Goal: Check status: Check status

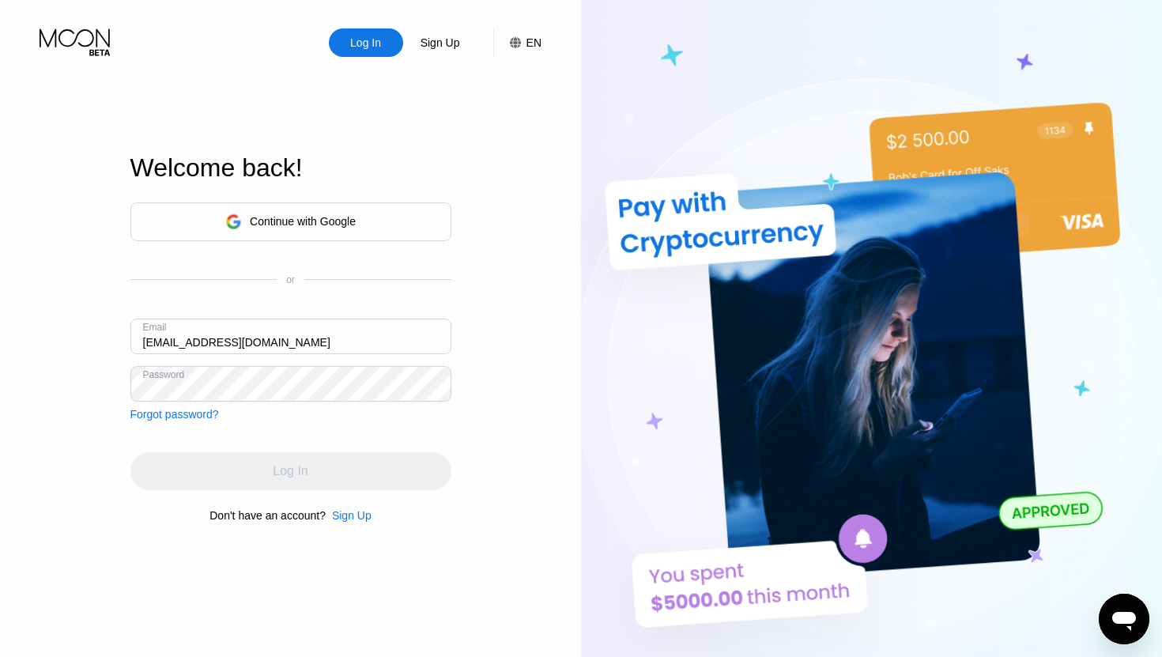
click at [164, 341] on input "[EMAIL_ADDRESS][DOMAIN_NAME]" at bounding box center [290, 337] width 321 height 36
type input "[EMAIL_ADDRESS][DOMAIN_NAME]"
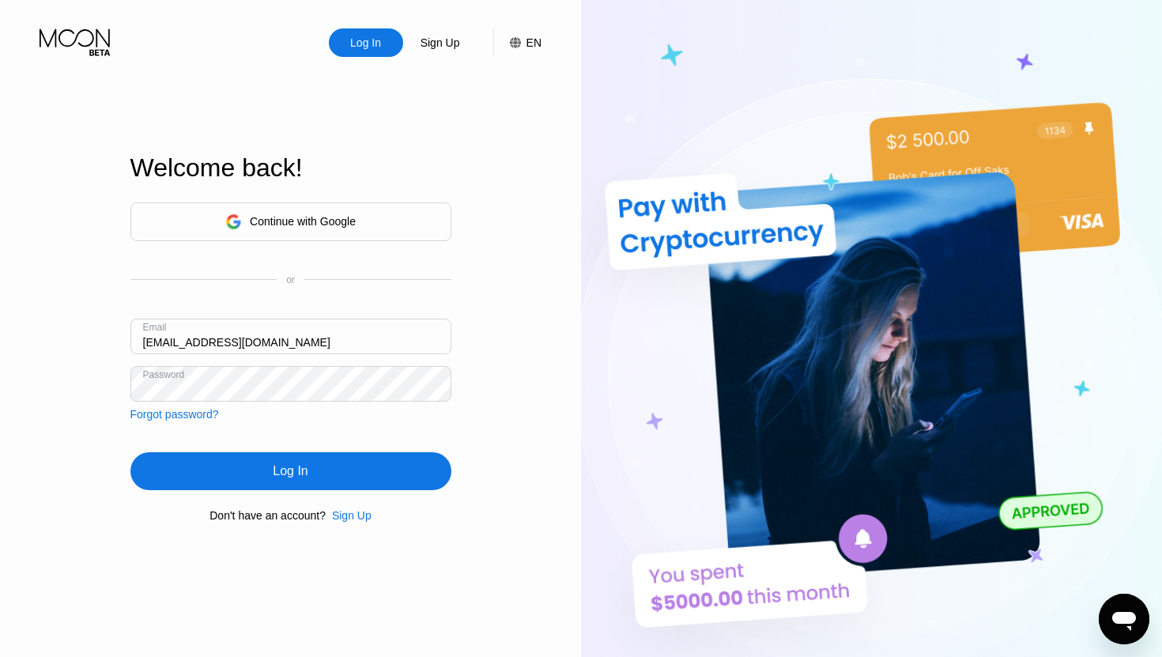
click at [290, 466] on div "Log In" at bounding box center [290, 471] width 35 height 16
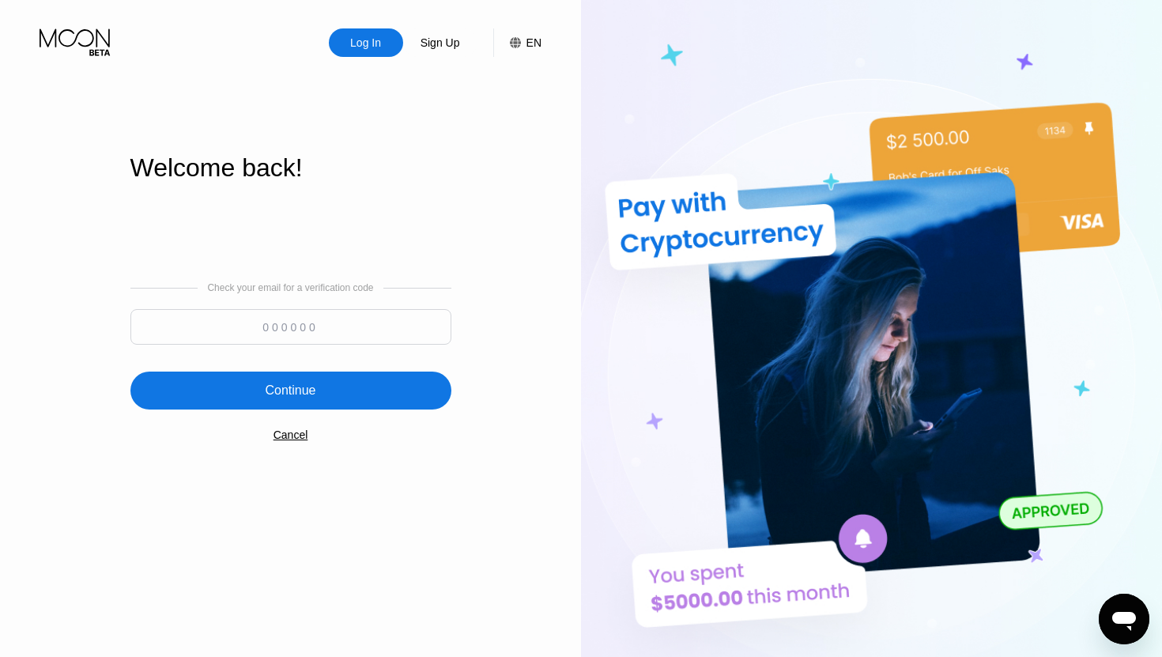
click at [321, 336] on input at bounding box center [290, 327] width 321 height 36
paste input "731448"
type input "731448"
click at [303, 387] on div "Continue" at bounding box center [290, 391] width 51 height 16
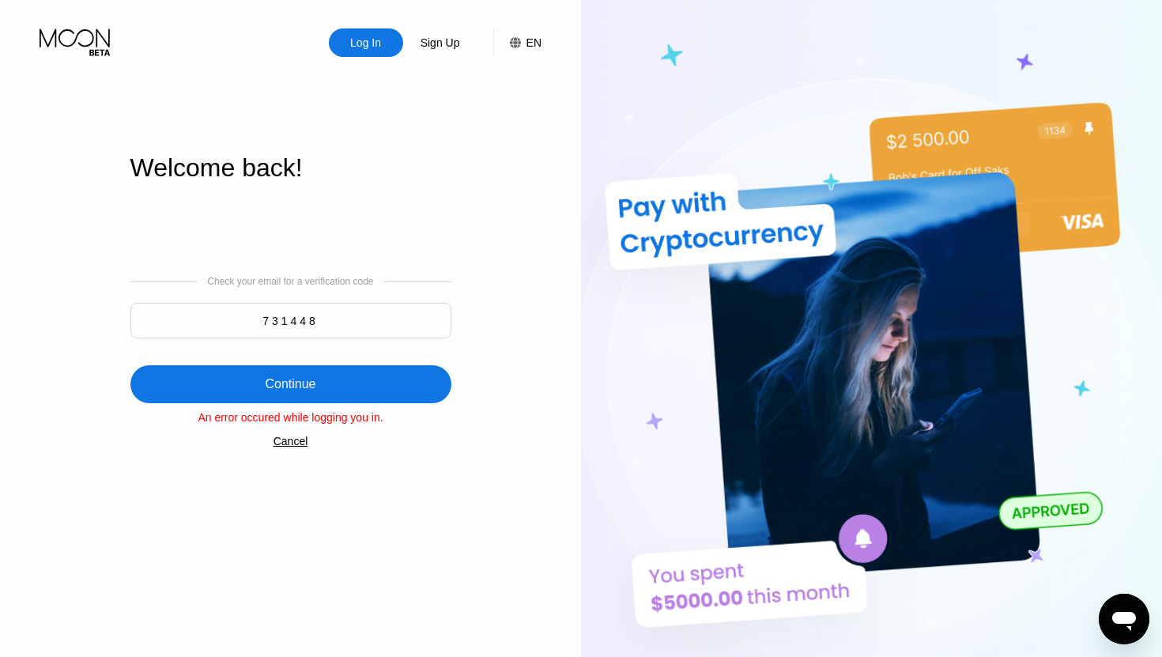
click at [385, 52] on div "Log In" at bounding box center [366, 42] width 74 height 28
click at [368, 51] on div "Log In" at bounding box center [366, 43] width 34 height 16
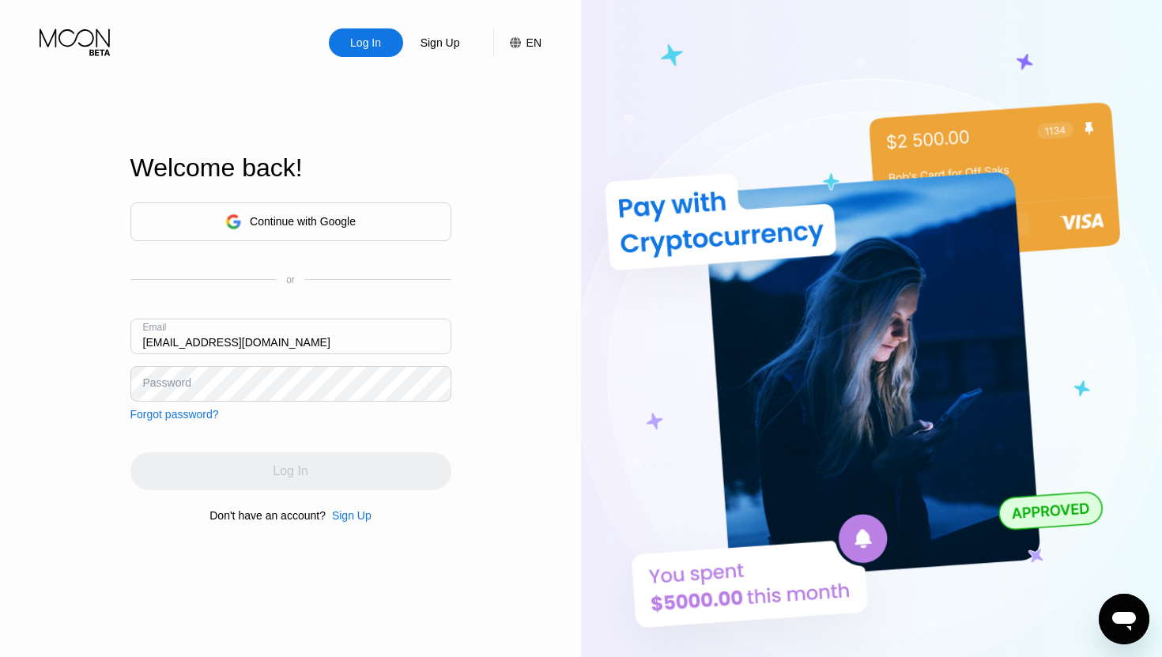
type input "[EMAIL_ADDRESS][DOMAIN_NAME]"
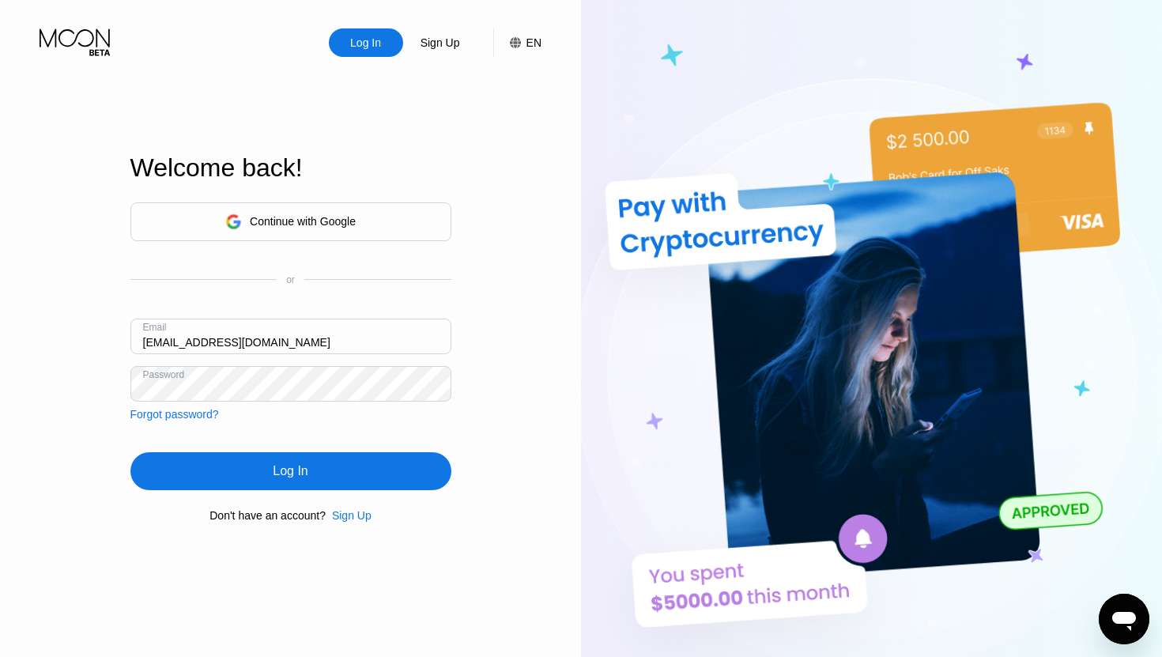
click at [274, 461] on div "Log In" at bounding box center [290, 471] width 321 height 38
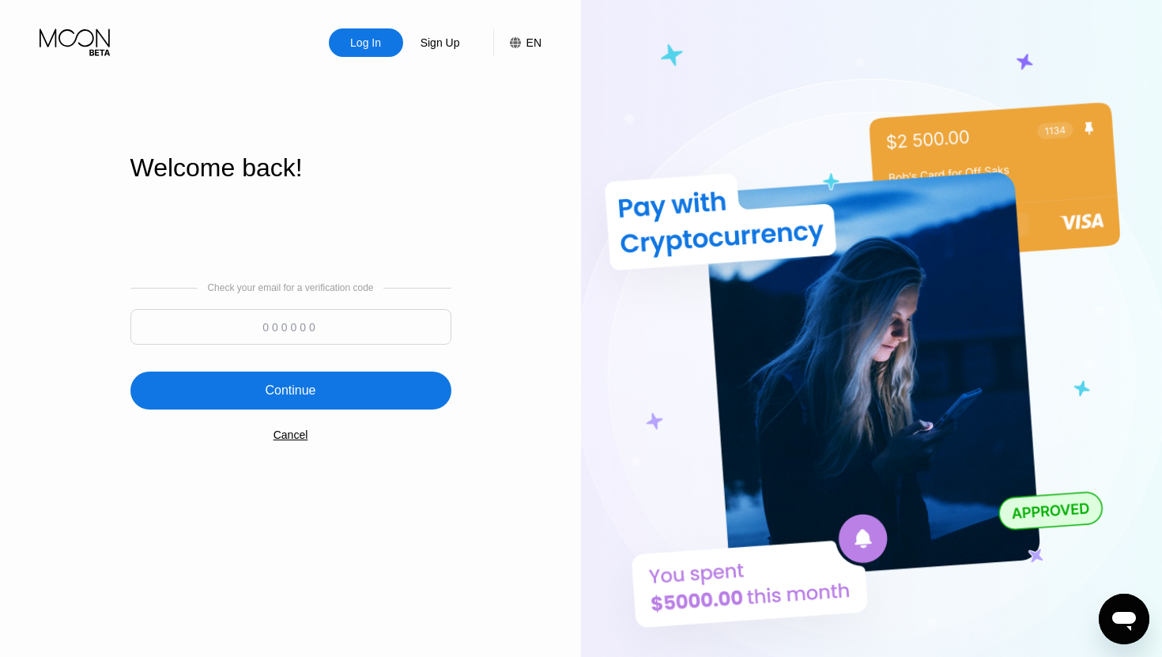
click at [323, 317] on input at bounding box center [290, 327] width 321 height 36
paste input "542203"
type input "542203"
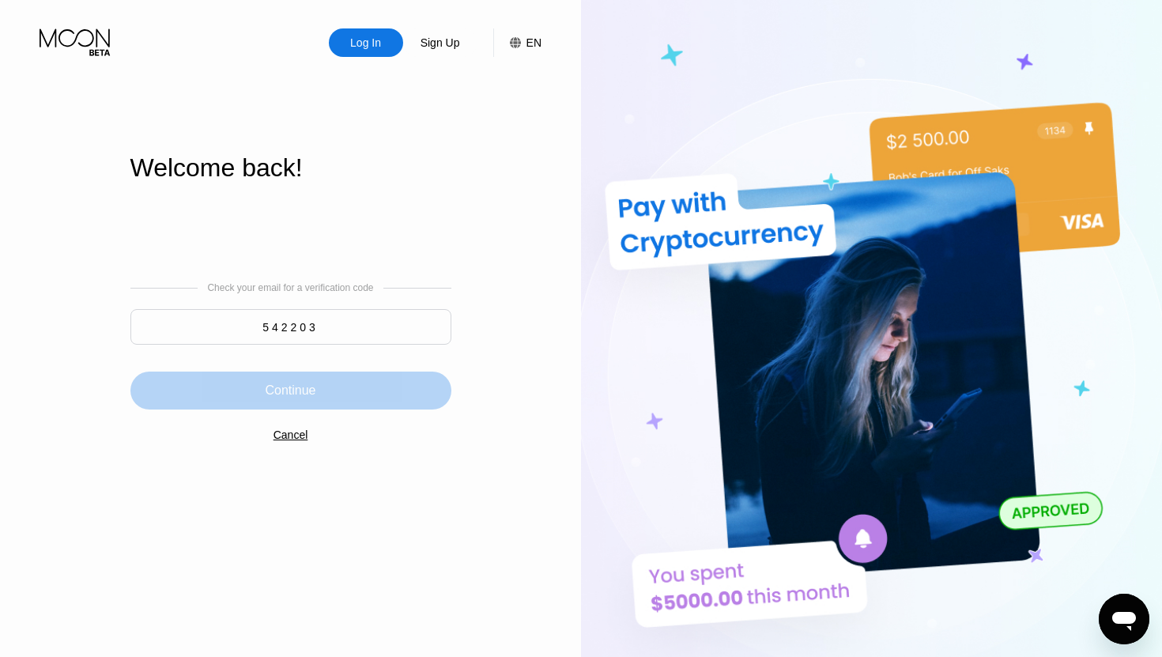
click at [293, 387] on div "Continue" at bounding box center [290, 391] width 51 height 16
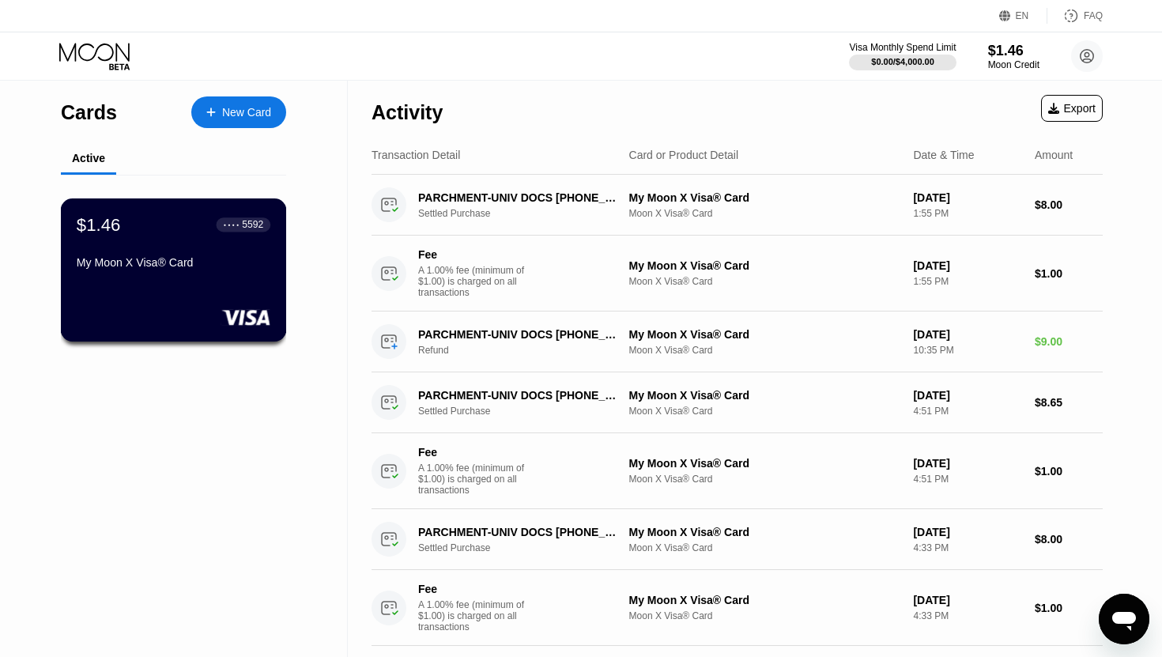
click at [183, 274] on div "My Moon X Visa® Card" at bounding box center [174, 265] width 194 height 19
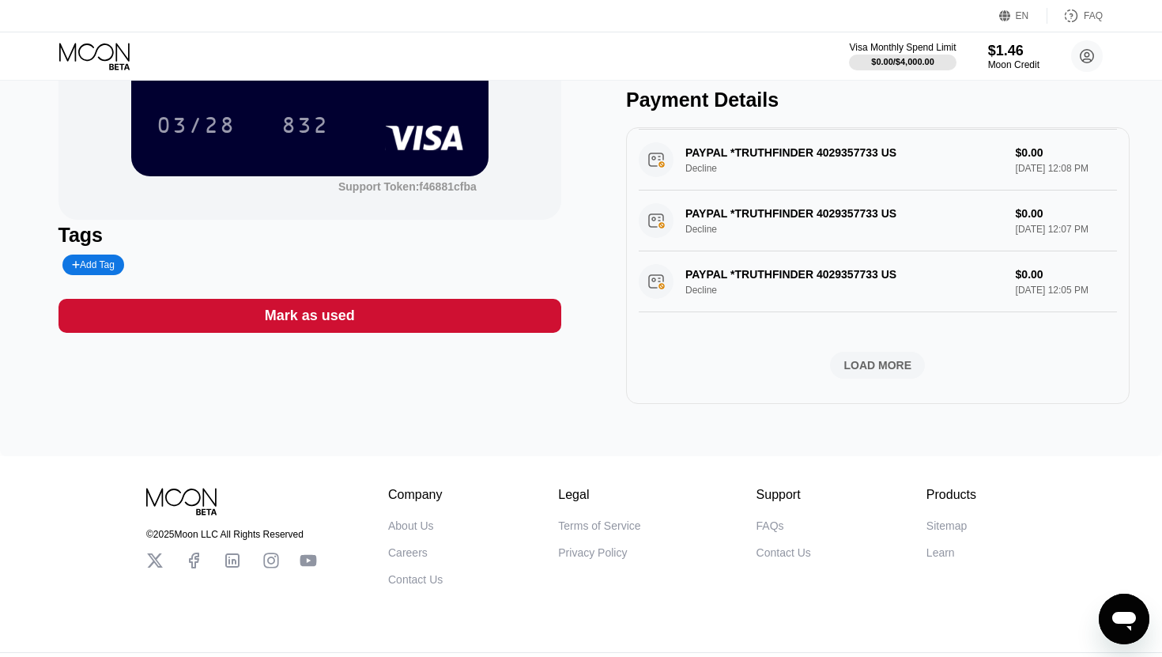
scroll to position [977, 0]
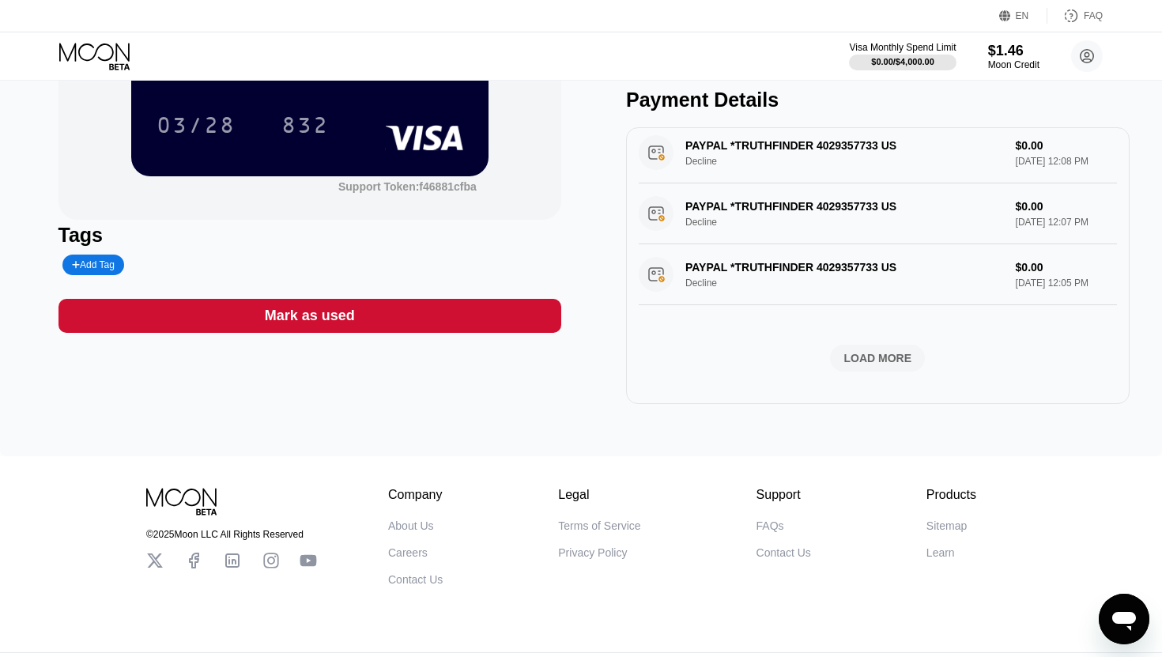
click at [865, 364] on div "LOAD MORE" at bounding box center [878, 358] width 68 height 14
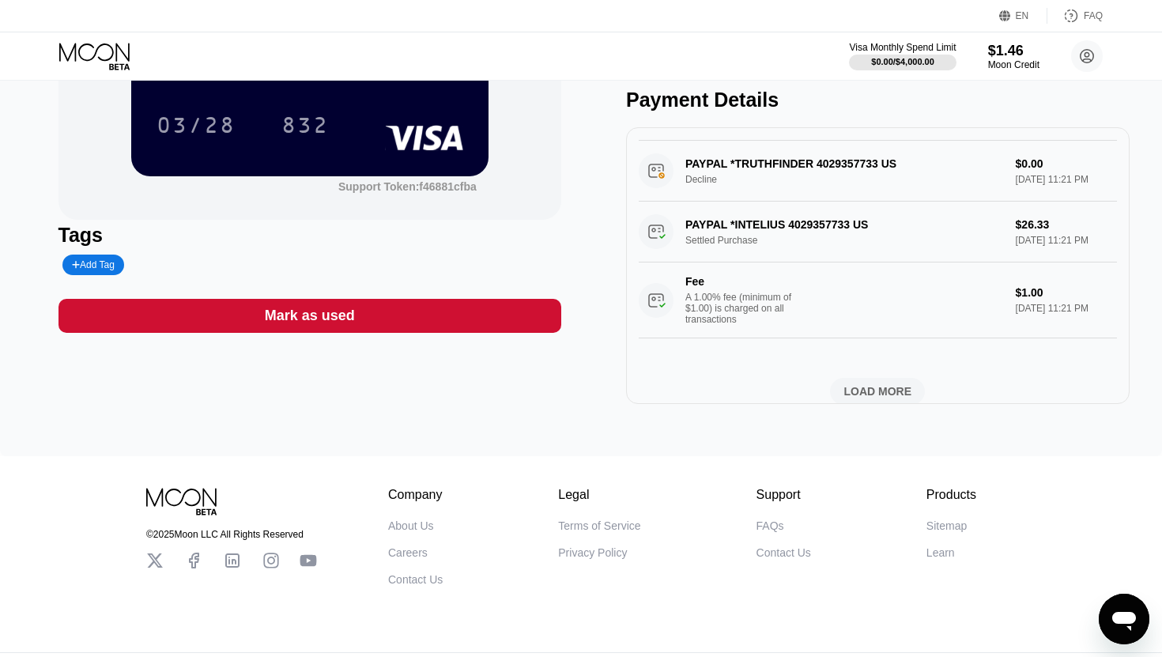
scroll to position [1943, 0]
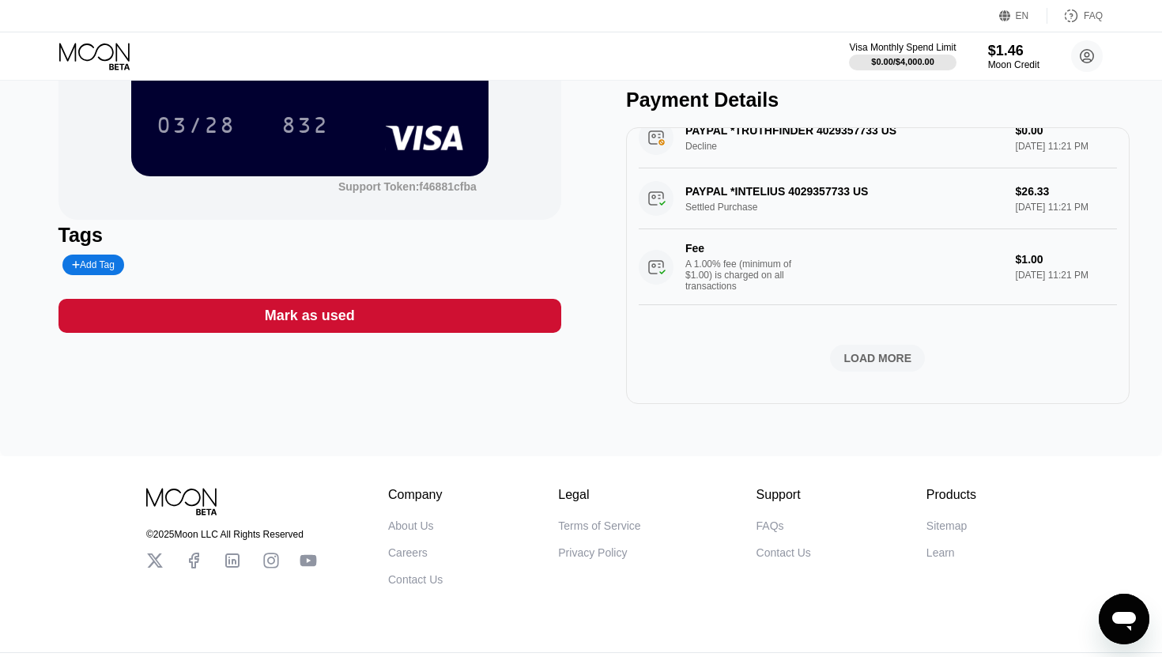
click at [985, 217] on div "PAYPAL *INTELIUS 4029357733 US Settled Purchase $26.33 Apr 25, 2025 11:21 PM Fe…" at bounding box center [878, 236] width 478 height 137
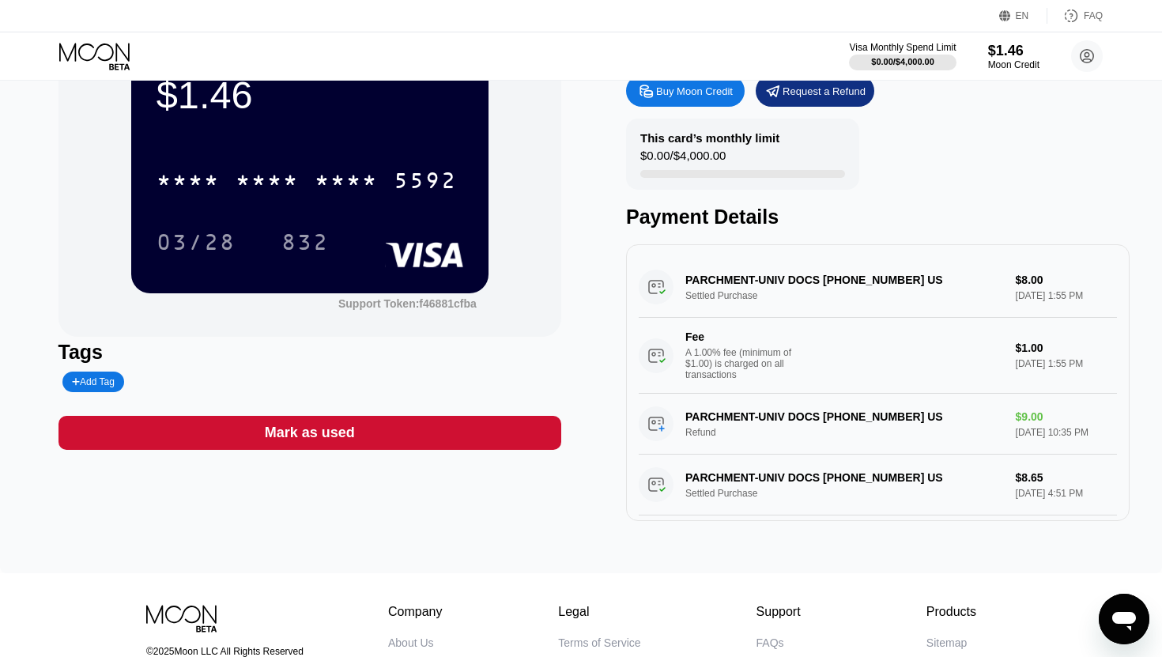
scroll to position [0, 0]
